Goal: Task Accomplishment & Management: Manage account settings

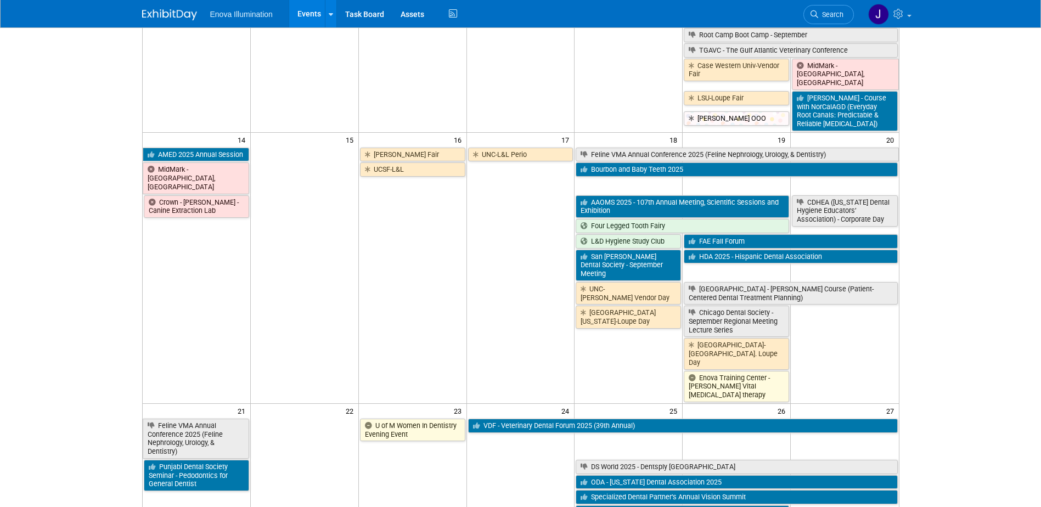
scroll to position [439, 0]
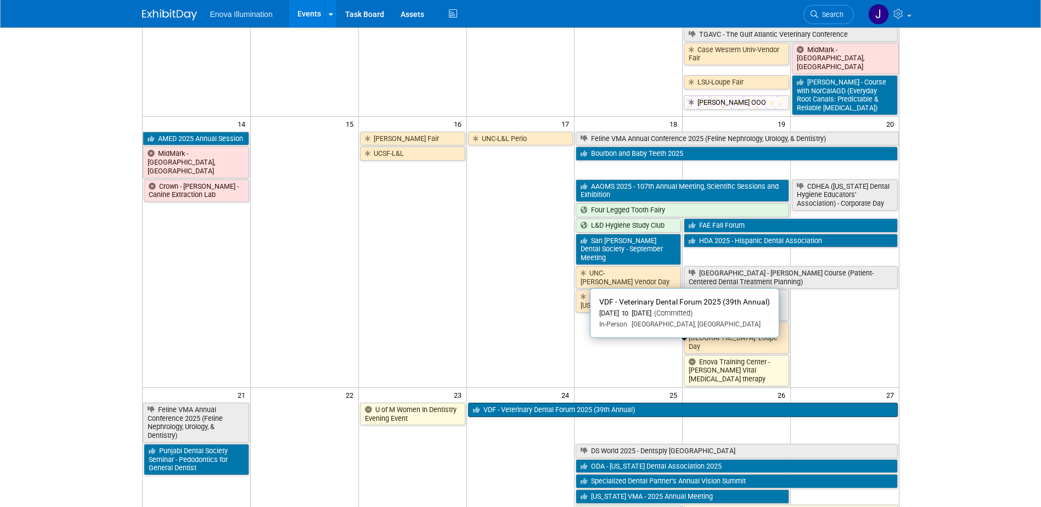
click at [708, 403] on link "VDF - Veterinary Dental Forum 2025 (39th Annual)" at bounding box center [683, 410] width 430 height 14
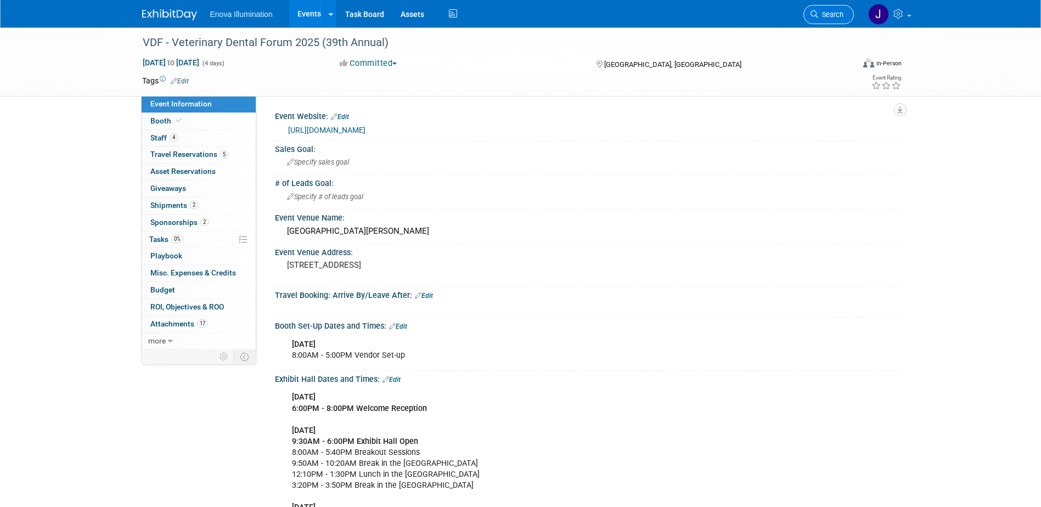
click at [818, 20] on link "Search" at bounding box center [829, 14] width 50 height 19
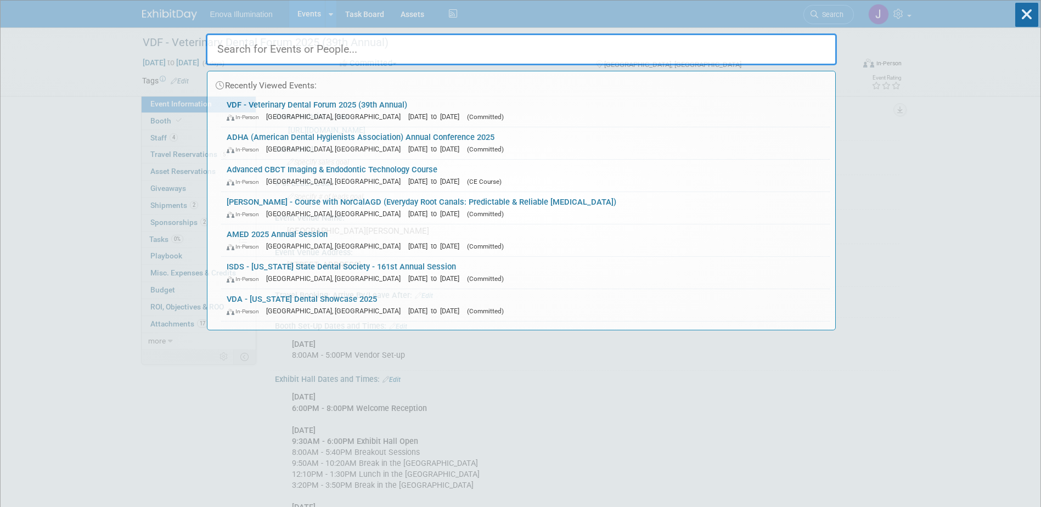
click at [752, 46] on input "text" at bounding box center [521, 49] width 631 height 32
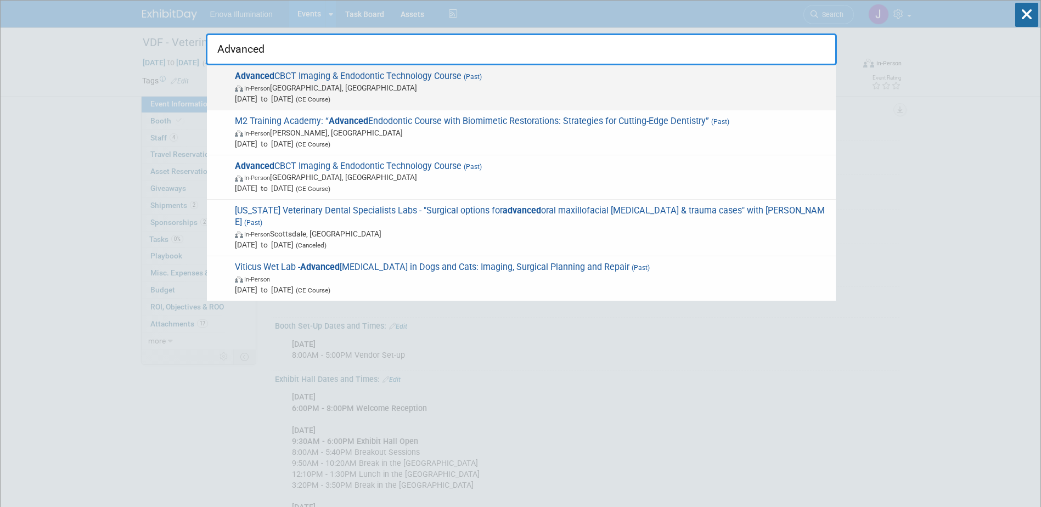
type input "Advanced"
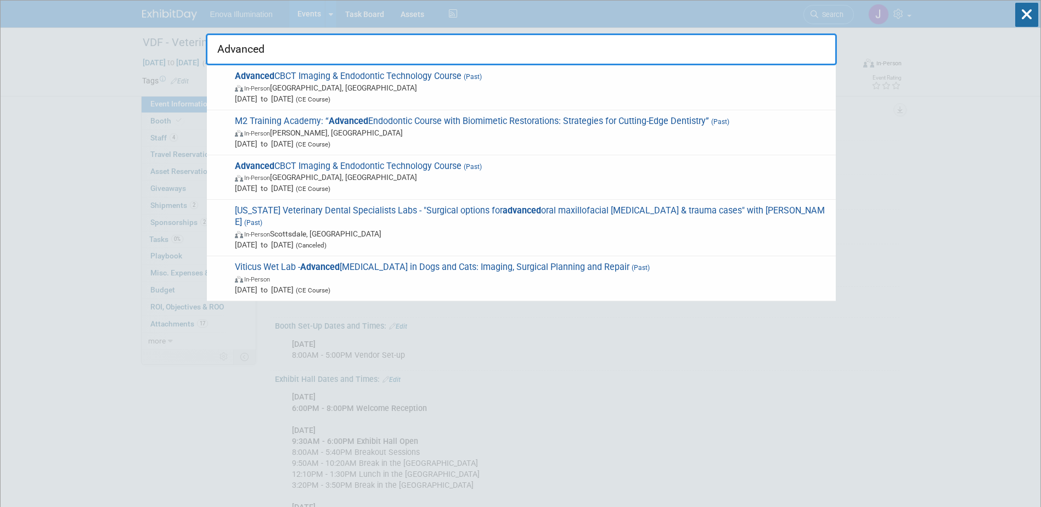
click at [332, 82] on span "In-Person Austin, TX" at bounding box center [533, 87] width 596 height 11
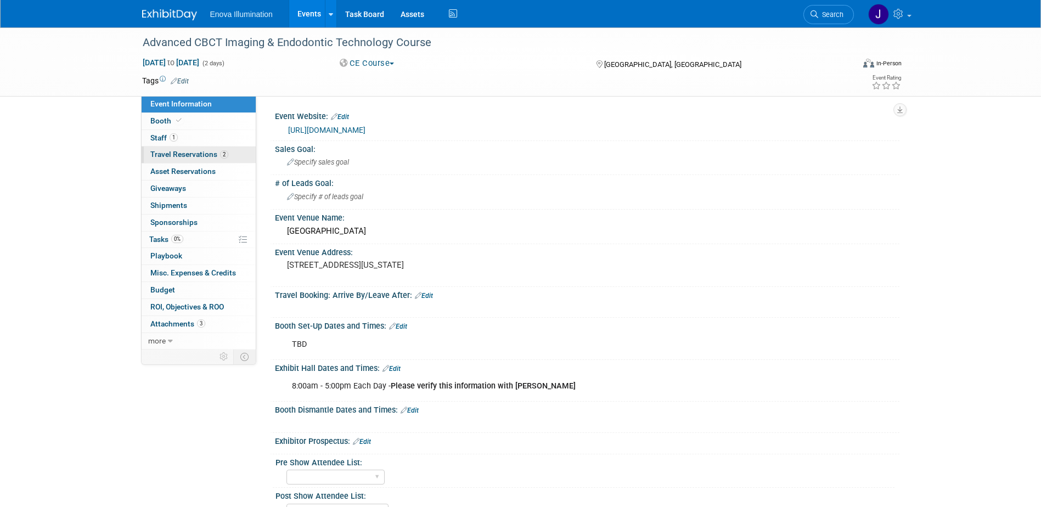
click at [203, 154] on span "Travel Reservations 2" at bounding box center [189, 154] width 78 height 9
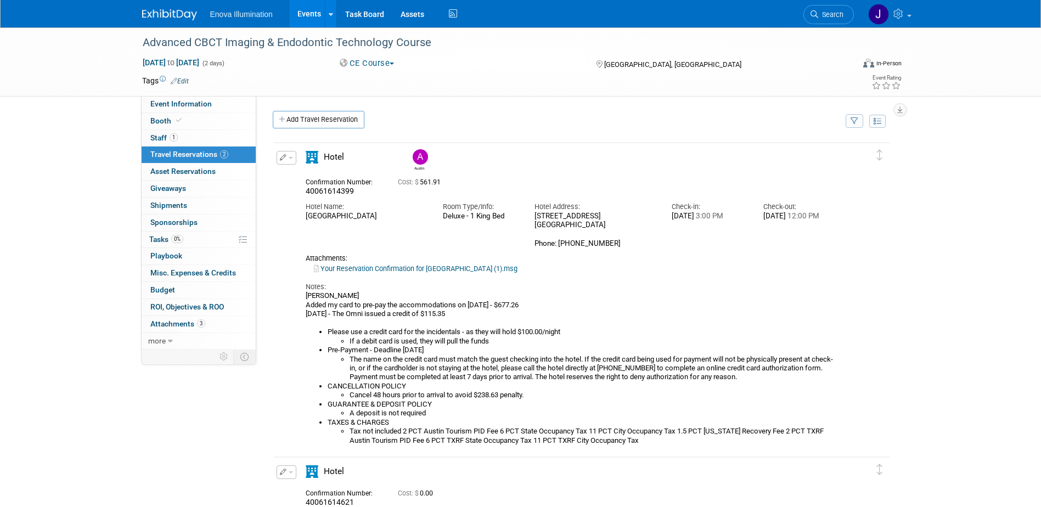
click at [294, 161] on button "button" at bounding box center [287, 158] width 20 height 14
click at [299, 180] on button "Edit Reservation" at bounding box center [323, 177] width 93 height 16
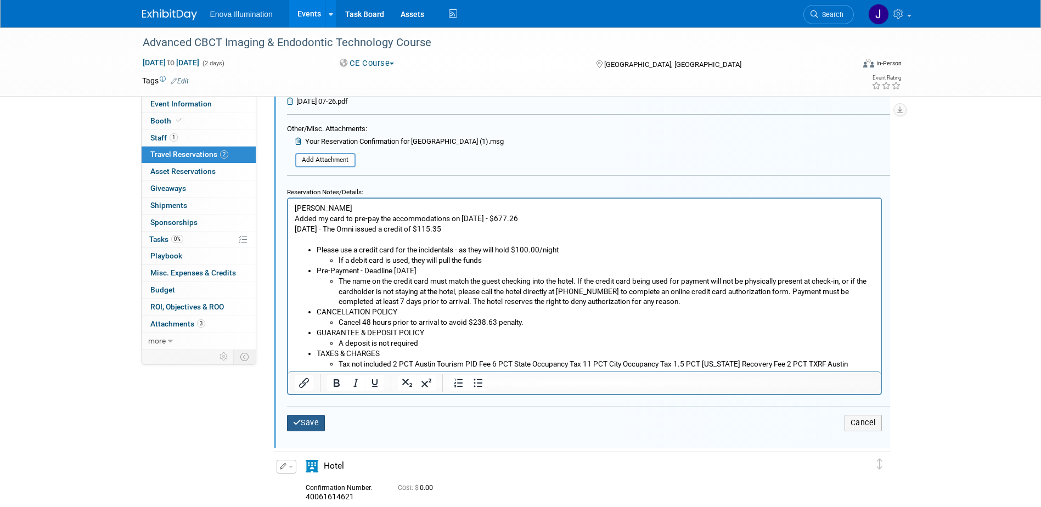
scroll to position [568, 0]
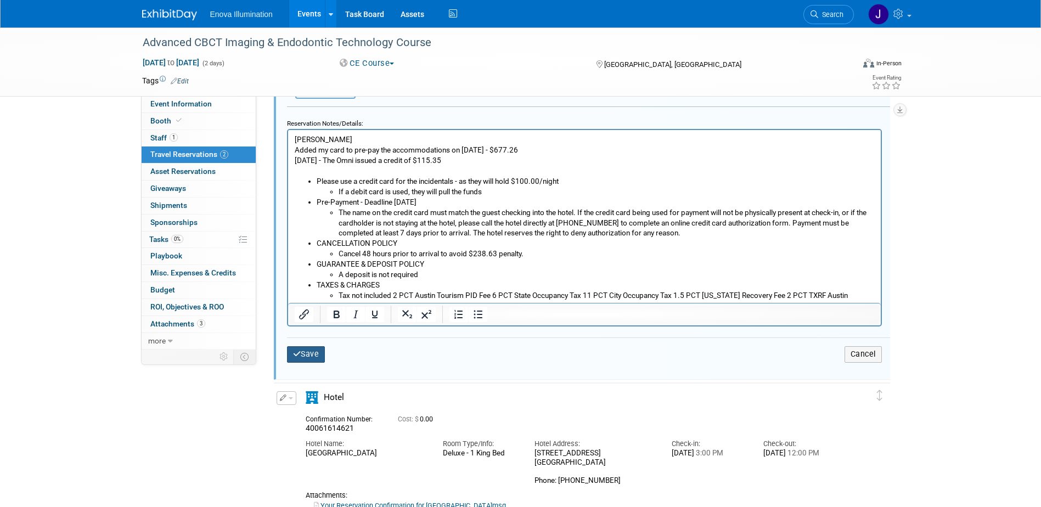
click at [303, 353] on button "Save" at bounding box center [306, 354] width 38 height 16
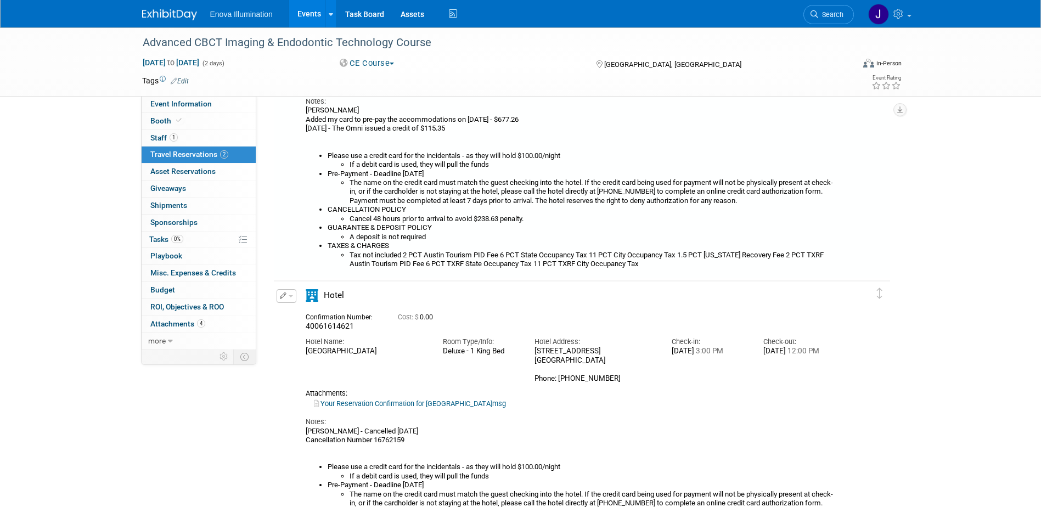
scroll to position [19, 0]
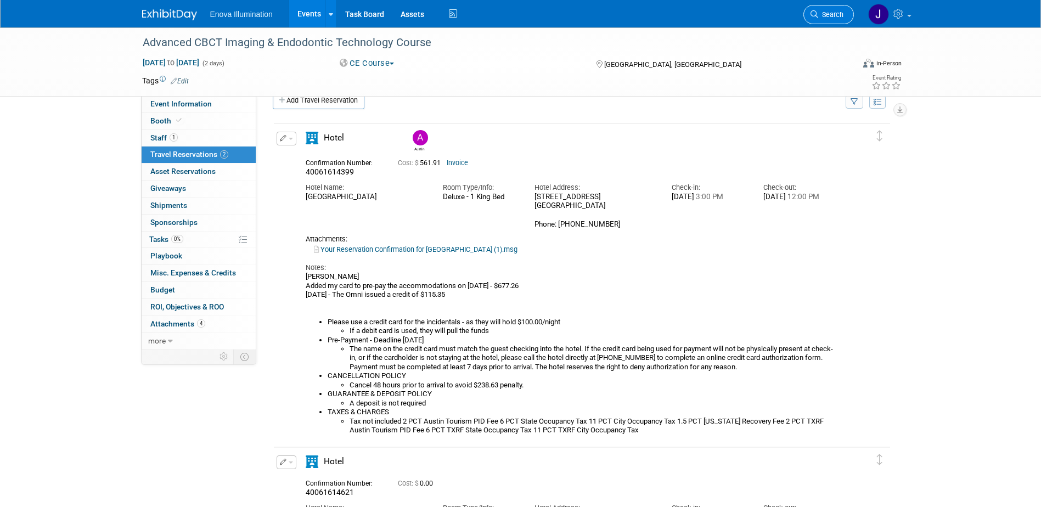
click at [835, 9] on link "Search" at bounding box center [829, 14] width 50 height 19
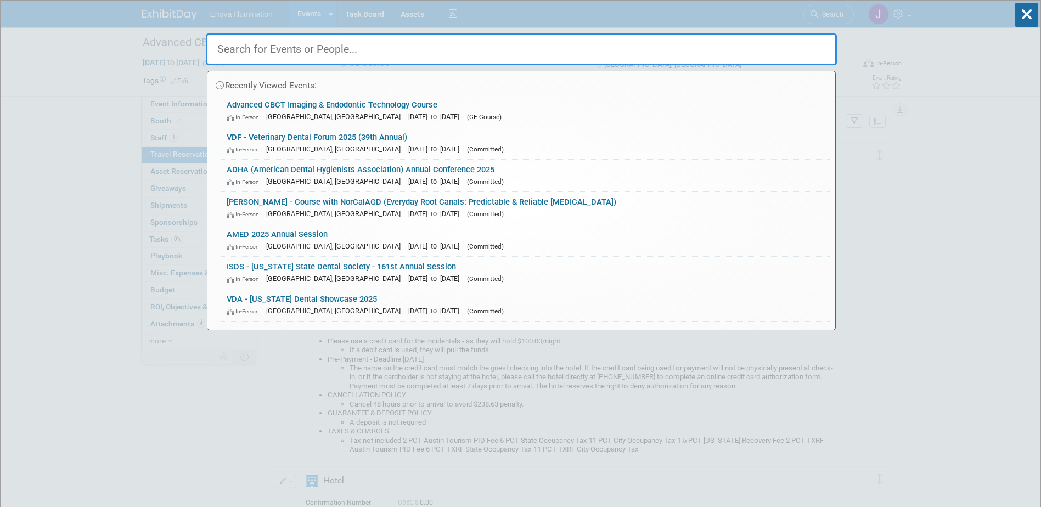
click at [768, 46] on input "text" at bounding box center [521, 49] width 631 height 32
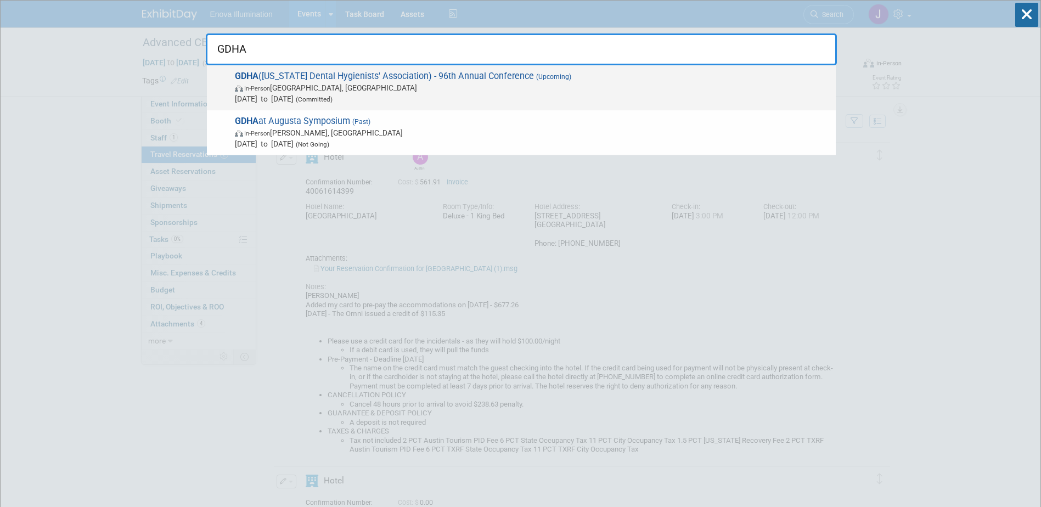
type input "GDHA"
click at [323, 70] on div "GDHA (Georgia Dental Hygienists' Association) - 96th Annual Conference (Upcomin…" at bounding box center [521, 87] width 629 height 45
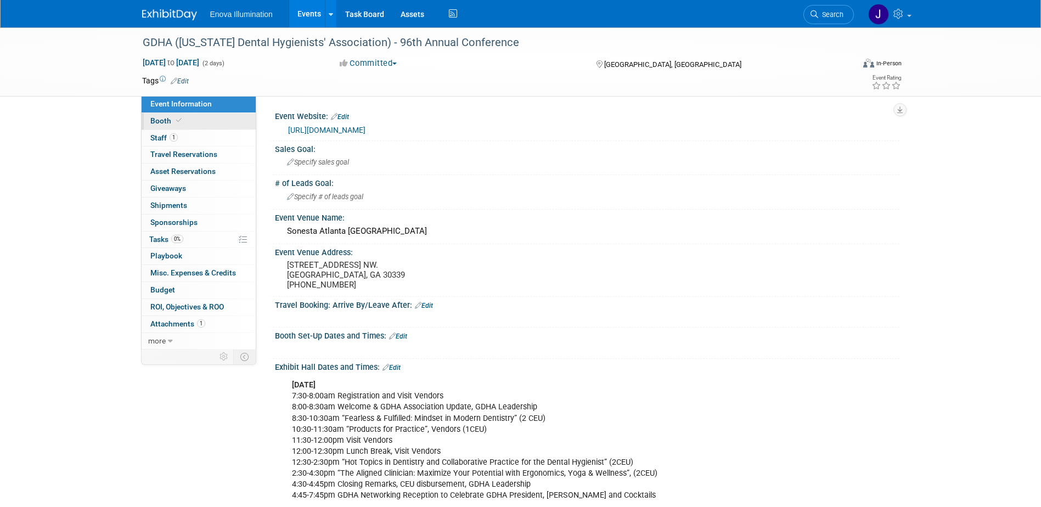
click at [214, 124] on link "Booth" at bounding box center [199, 121] width 114 height 16
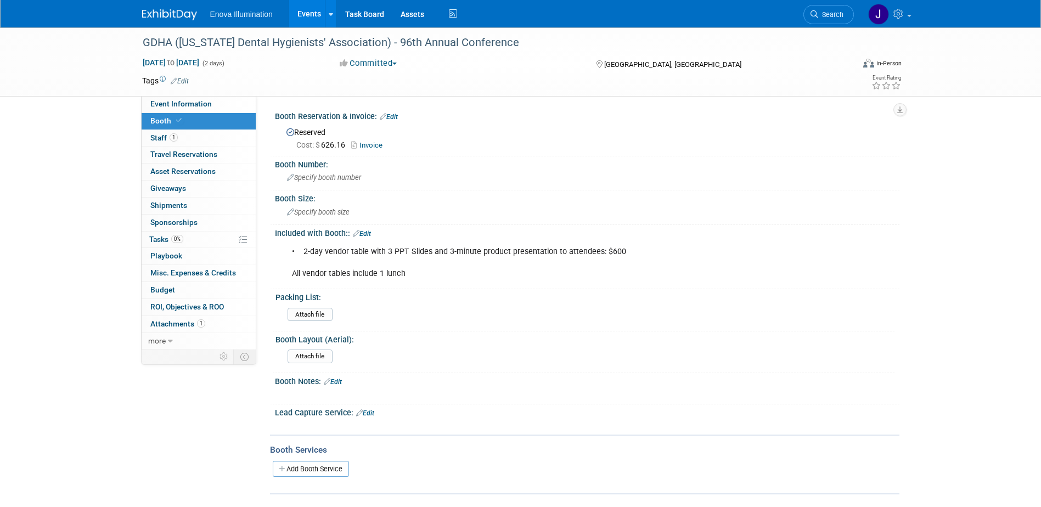
click at [371, 143] on link "Invoice" at bounding box center [369, 145] width 37 height 8
